Goal: Transaction & Acquisition: Purchase product/service

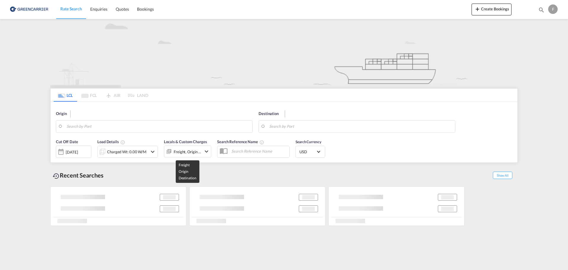
type input "8700"
type input "Valparaiso, CLVAP"
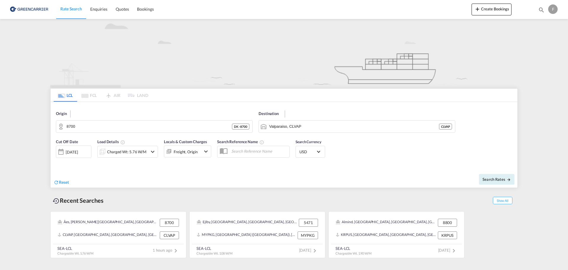
click at [146, 151] on div "Charged Wt: 5.76 W/M" at bounding box center [123, 152] width 50 height 12
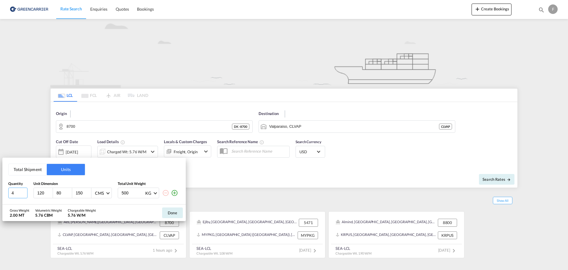
click at [15, 190] on input "4" at bounding box center [17, 192] width 19 height 11
drag, startPoint x: 86, startPoint y: 192, endPoint x: 83, endPoint y: 190, distance: 4.0
click at [83, 190] on input "152" at bounding box center [83, 192] width 16 height 5
drag, startPoint x: 86, startPoint y: 194, endPoint x: 89, endPoint y: 194, distance: 3.0
click at [87, 194] on input "151" at bounding box center [83, 192] width 16 height 5
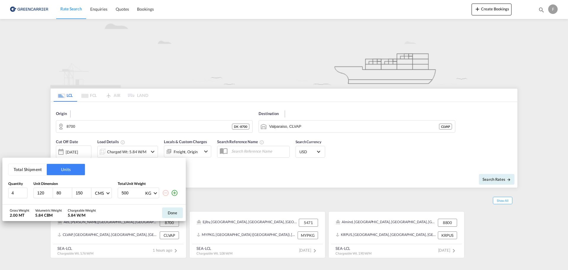
click at [89, 194] on input "150" at bounding box center [83, 192] width 16 height 5
click at [89, 194] on input "149" at bounding box center [83, 192] width 16 height 5
click at [89, 194] on input "148" at bounding box center [83, 192] width 16 height 5
click at [89, 194] on input "147" at bounding box center [83, 192] width 16 height 5
click at [89, 194] on input "146" at bounding box center [83, 192] width 16 height 5
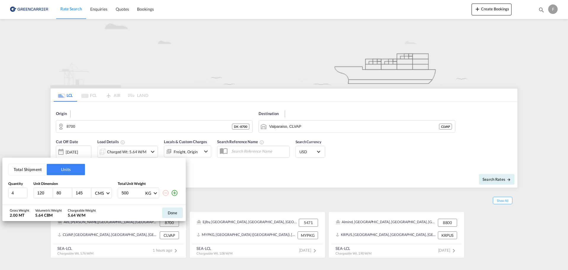
click at [89, 194] on input "145" at bounding box center [83, 192] width 16 height 5
type input "144"
click at [89, 194] on input "144" at bounding box center [83, 192] width 16 height 5
drag, startPoint x: 130, startPoint y: 191, endPoint x: 100, endPoint y: 191, distance: 29.6
click at [100, 191] on div "4 120 80 144 CMS CMS Inches 500 KG KG LB" at bounding box center [94, 192] width 172 height 11
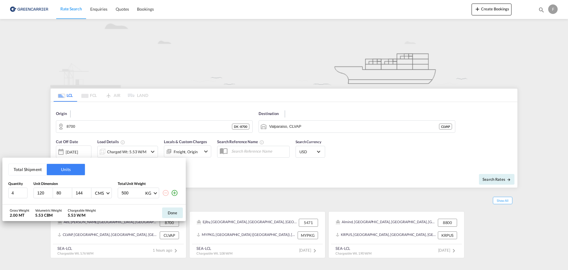
click at [175, 195] on md-icon "icon-plus-circle-outline" at bounding box center [174, 192] width 7 height 7
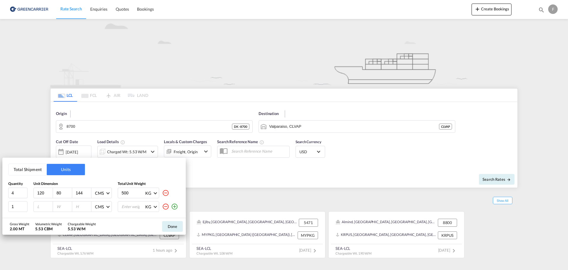
click at [40, 204] on input "number" at bounding box center [45, 206] width 16 height 5
type input "60"
type input "80"
type input "92"
drag, startPoint x: 133, startPoint y: 191, endPoint x: 105, endPoint y: 191, distance: 27.2
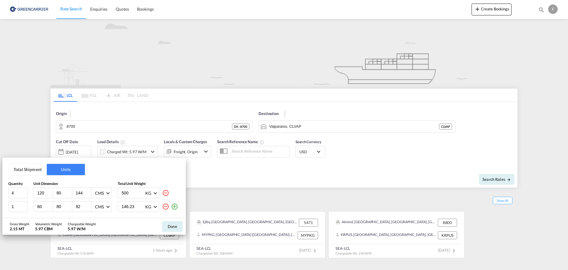
click at [105, 191] on div "4 120 80 144 CMS CMS Inches 500 KG KG LB" at bounding box center [94, 192] width 172 height 11
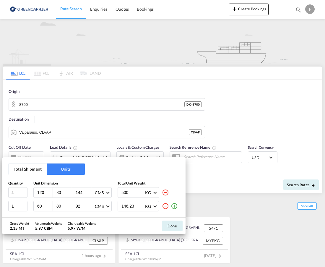
drag, startPoint x: 137, startPoint y: 204, endPoint x: 98, endPoint y: 202, distance: 38.8
click at [98, 202] on div "1 60 80 92 CMS CMS Inches 146.23 KG KG LB" at bounding box center [94, 206] width 172 height 11
type input "147"
click at [125, 197] on input "500" at bounding box center [133, 193] width 24 height 10
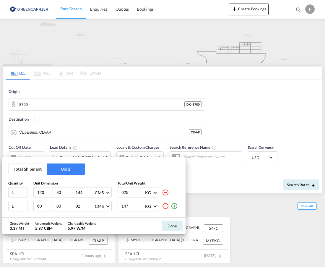
type input "625"
click at [171, 226] on button "Done" at bounding box center [172, 226] width 21 height 11
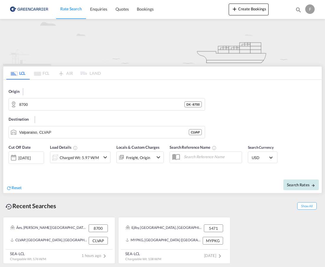
click at [301, 185] on span "Search Rates" at bounding box center [301, 185] width 28 height 5
type input "8700 to CLVAP / [DATE]"
